Goal: Information Seeking & Learning: Learn about a topic

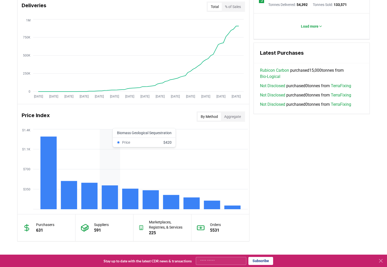
scroll to position [365, 0]
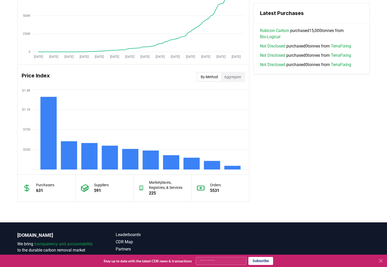
click at [235, 77] on button "Aggregate" at bounding box center [232, 77] width 23 height 8
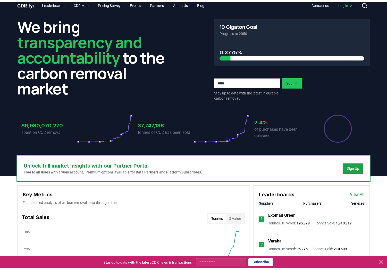
scroll to position [0, 0]
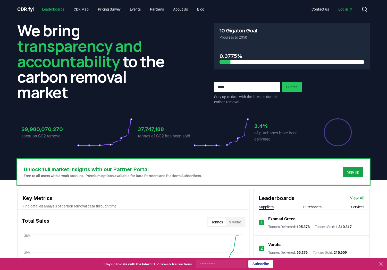
click at [60, 9] on link "Leaderboards" at bounding box center [53, 9] width 31 height 9
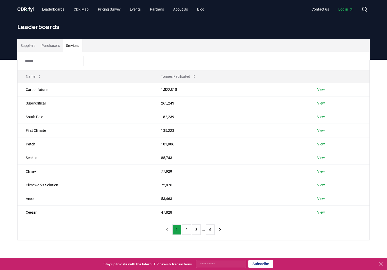
click at [73, 45] on button "Services" at bounding box center [72, 45] width 19 height 12
click at [188, 227] on button "2" at bounding box center [186, 230] width 9 height 10
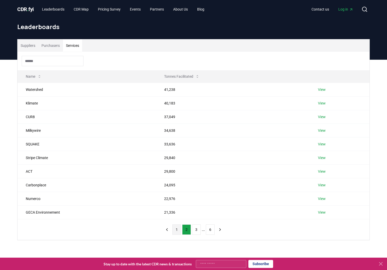
click at [174, 232] on button "1" at bounding box center [176, 230] width 9 height 10
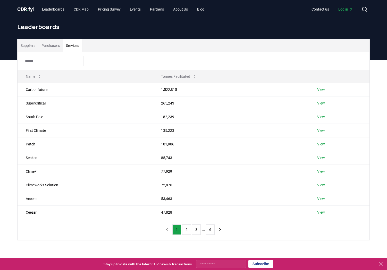
click at [177, 232] on button "1" at bounding box center [176, 230] width 9 height 10
click at [322, 157] on link "View" at bounding box center [321, 157] width 8 height 5
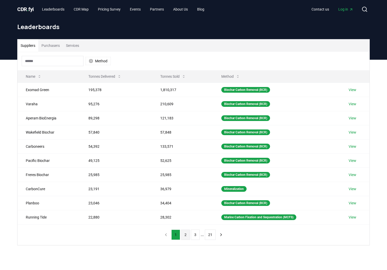
click at [186, 233] on button "2" at bounding box center [185, 235] width 9 height 10
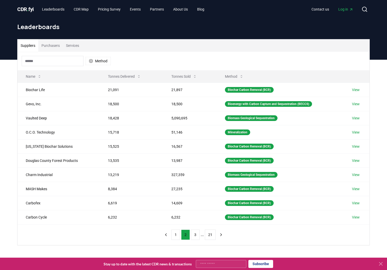
click at [80, 45] on button "Services" at bounding box center [72, 45] width 19 height 12
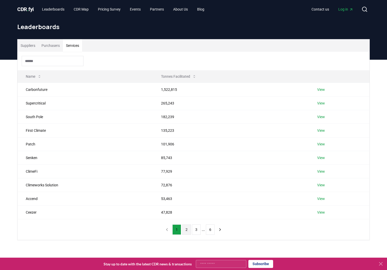
click at [185, 229] on button "2" at bounding box center [186, 230] width 9 height 10
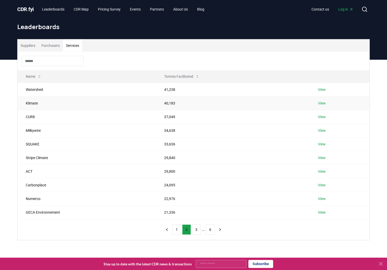
click at [323, 104] on link "View" at bounding box center [322, 103] width 8 height 5
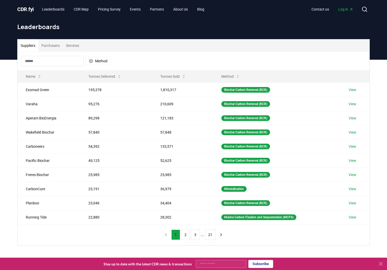
click at [78, 46] on button "Services" at bounding box center [72, 45] width 19 height 12
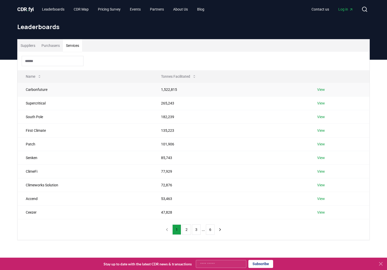
click at [323, 91] on link "View" at bounding box center [321, 89] width 8 height 5
click at [78, 45] on button "Services" at bounding box center [72, 45] width 19 height 12
click at [323, 104] on link "View" at bounding box center [321, 103] width 8 height 5
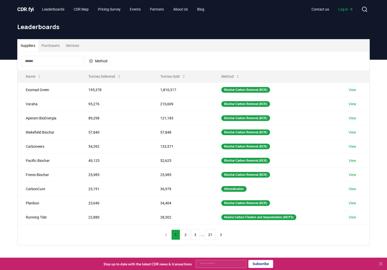
click at [79, 43] on button "Services" at bounding box center [72, 45] width 19 height 12
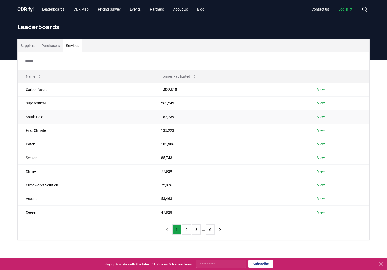
click at [323, 118] on link "View" at bounding box center [321, 116] width 8 height 5
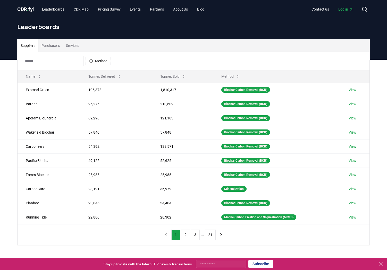
click at [76, 45] on button "Services" at bounding box center [72, 45] width 19 height 12
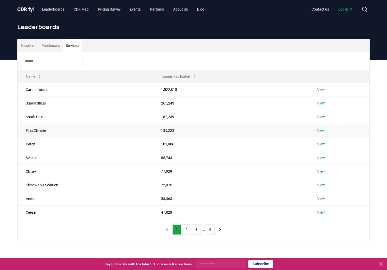
click at [325, 130] on link "View" at bounding box center [321, 130] width 8 height 5
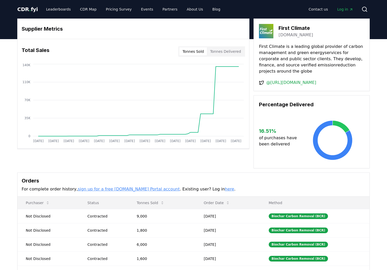
click at [323, 130] on icon at bounding box center [332, 140] width 63 height 41
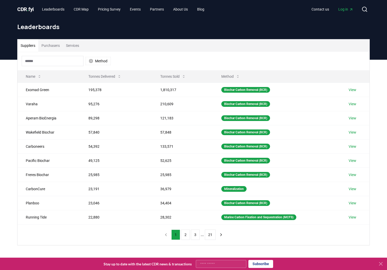
click at [73, 46] on button "Services" at bounding box center [72, 45] width 19 height 12
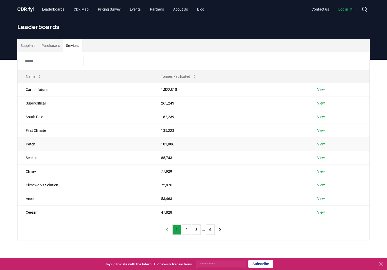
click at [323, 143] on link "View" at bounding box center [321, 144] width 8 height 5
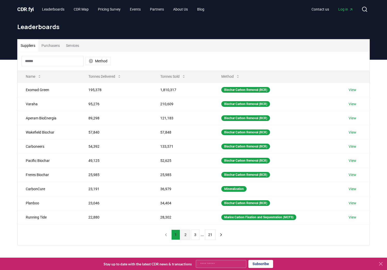
click at [182, 234] on button "2" at bounding box center [185, 235] width 9 height 10
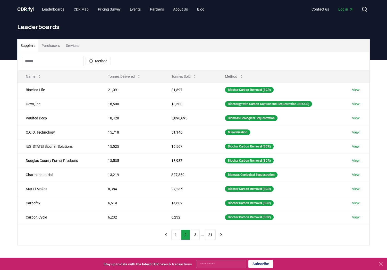
click at [78, 47] on button "Services" at bounding box center [72, 45] width 19 height 12
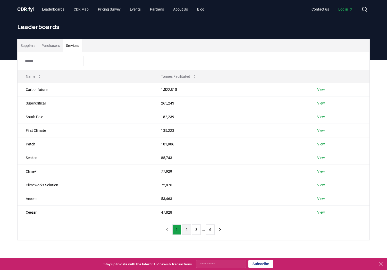
click at [186, 231] on button "2" at bounding box center [186, 230] width 9 height 10
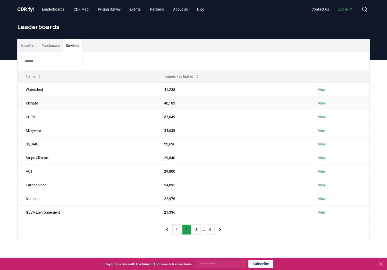
click at [325, 101] on link "View" at bounding box center [322, 103] width 8 height 5
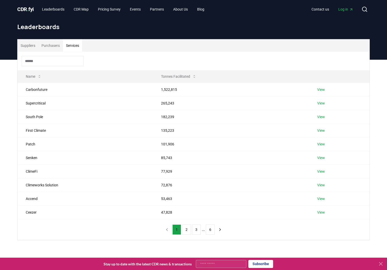
click at [80, 48] on button "Services" at bounding box center [72, 45] width 19 height 12
click at [322, 158] on link "View" at bounding box center [321, 157] width 8 height 5
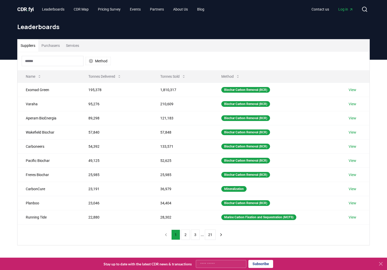
click at [76, 44] on button "Services" at bounding box center [72, 45] width 19 height 12
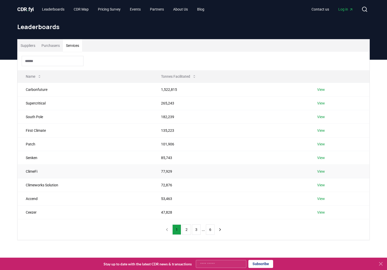
click at [324, 171] on link "View" at bounding box center [321, 171] width 8 height 5
click at [81, 46] on button "Services" at bounding box center [72, 45] width 19 height 12
click at [322, 184] on link "View" at bounding box center [321, 185] width 8 height 5
click at [71, 41] on button "Services" at bounding box center [72, 45] width 19 height 12
click at [323, 198] on link "View" at bounding box center [321, 198] width 8 height 5
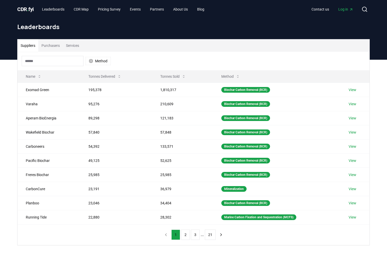
click at [80, 45] on button "Services" at bounding box center [72, 45] width 19 height 12
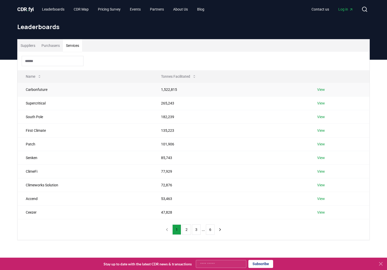
click at [325, 88] on link "View" at bounding box center [321, 89] width 8 height 5
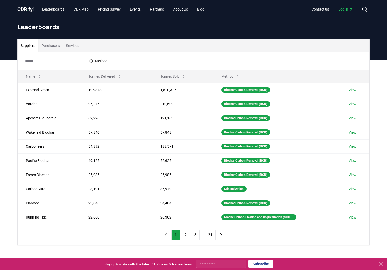
click at [76, 47] on button "Services" at bounding box center [72, 45] width 19 height 12
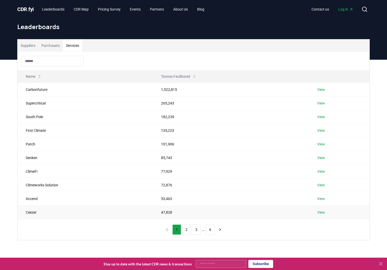
click at [324, 211] on link "View" at bounding box center [321, 212] width 8 height 5
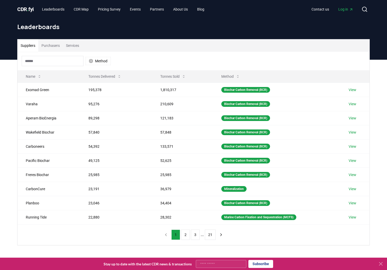
click at [75, 46] on button "Services" at bounding box center [72, 45] width 19 height 12
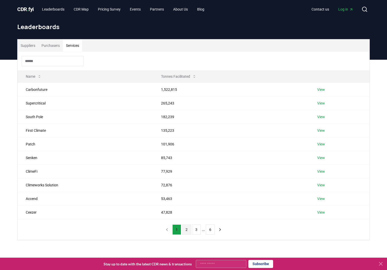
click at [185, 229] on button "2" at bounding box center [186, 230] width 9 height 10
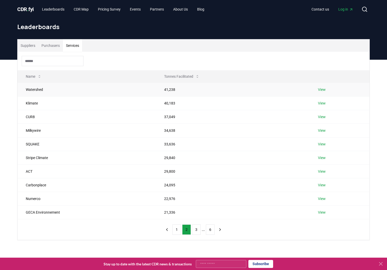
click at [324, 89] on link "View" at bounding box center [322, 89] width 8 height 5
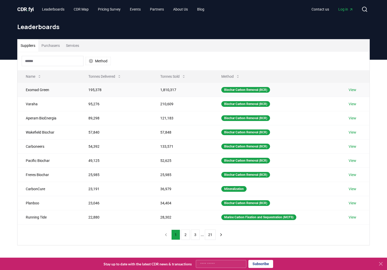
click at [353, 88] on link "View" at bounding box center [353, 89] width 8 height 5
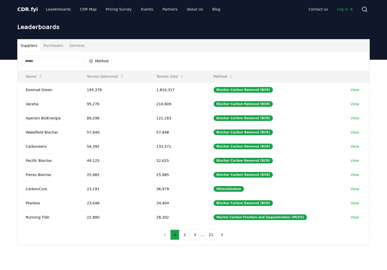
click at [75, 46] on button "Services" at bounding box center [77, 45] width 21 height 12
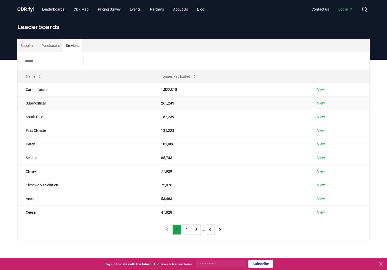
click at [323, 103] on link "View" at bounding box center [321, 103] width 8 height 5
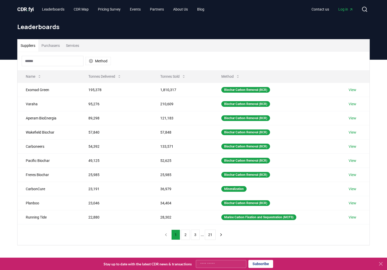
click at [63, 44] on button "Purchasers" at bounding box center [50, 45] width 24 height 12
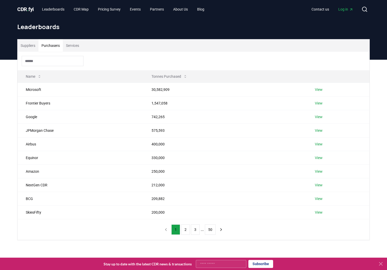
click at [68, 45] on button "Services" at bounding box center [72, 45] width 19 height 12
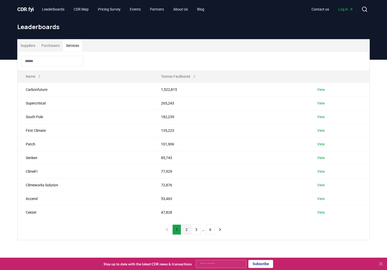
click at [184, 229] on button "2" at bounding box center [186, 230] width 9 height 10
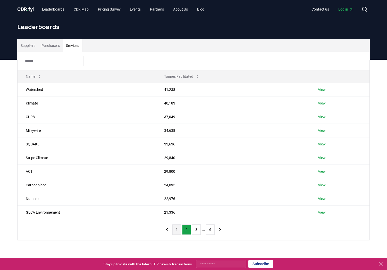
click at [177, 229] on button "1" at bounding box center [176, 230] width 9 height 10
